Goal: Check status: Check status

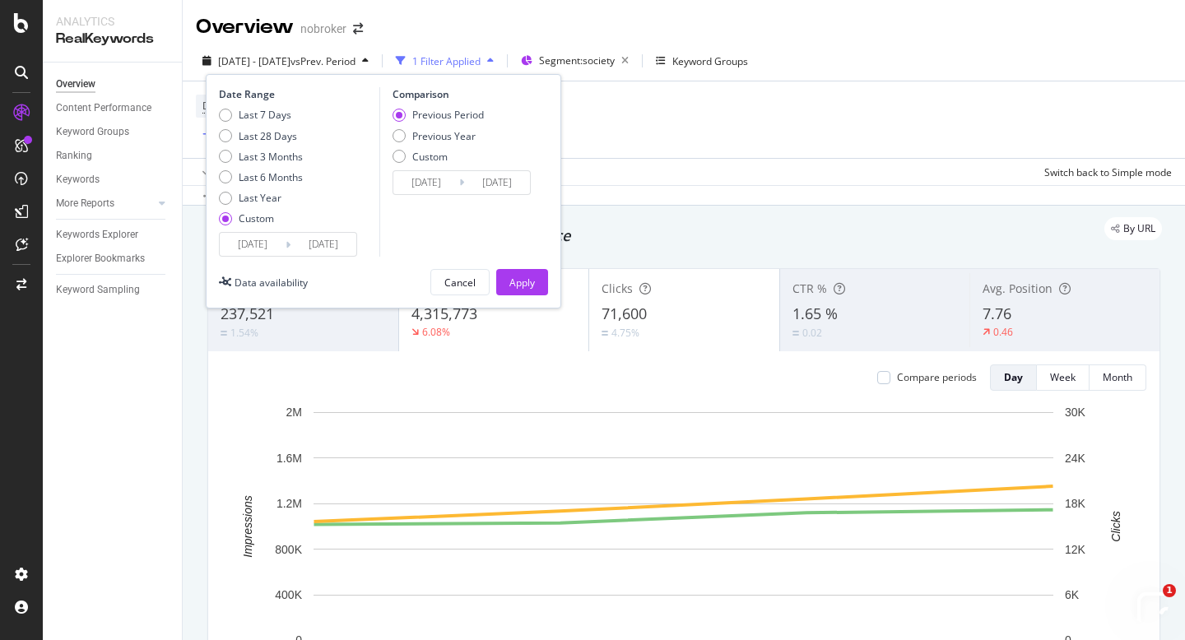
click at [271, 247] on input "2025/10/01" at bounding box center [253, 244] width 66 height 23
